Goal: Task Accomplishment & Management: Manage account settings

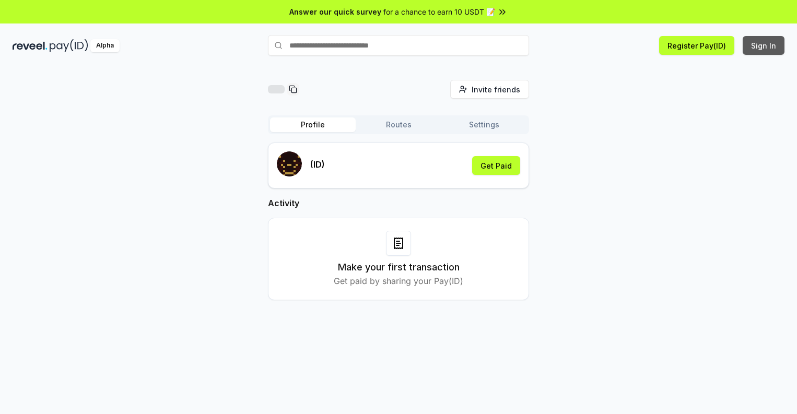
click at [764, 45] on button "Sign In" at bounding box center [763, 45] width 42 height 19
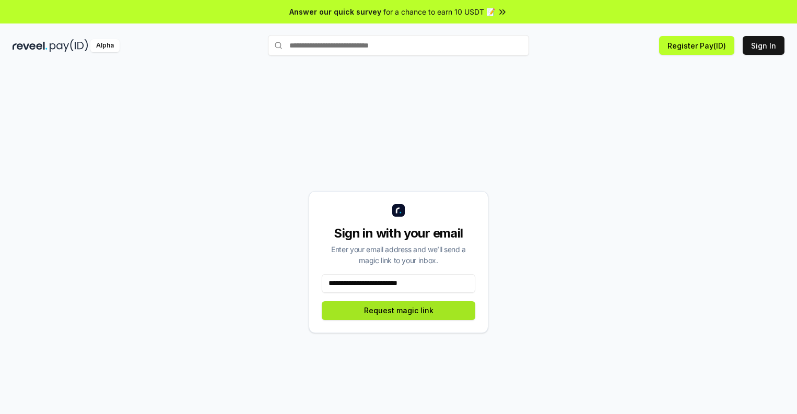
type input "**********"
click at [398, 310] on button "Request magic link" at bounding box center [398, 310] width 153 height 19
